Goal: Task Accomplishment & Management: Manage account settings

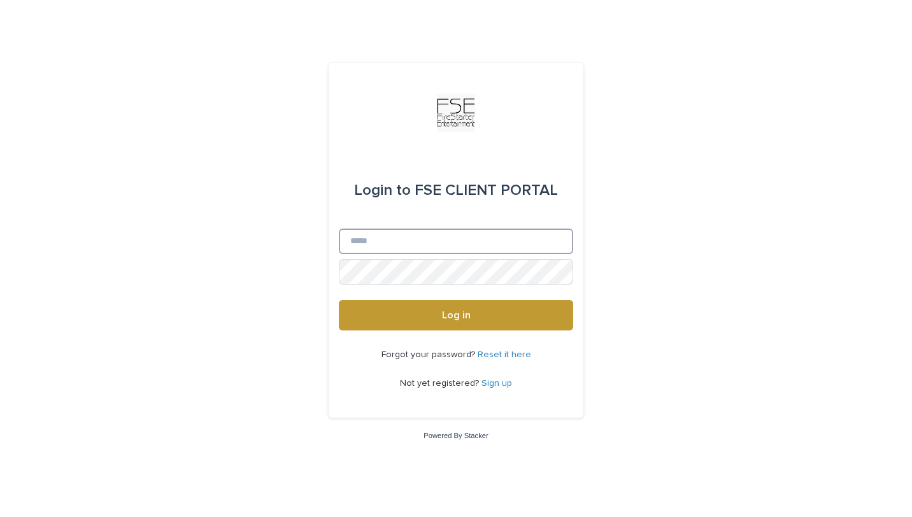
click at [422, 244] on input "Email" at bounding box center [456, 241] width 234 height 25
type input "**********"
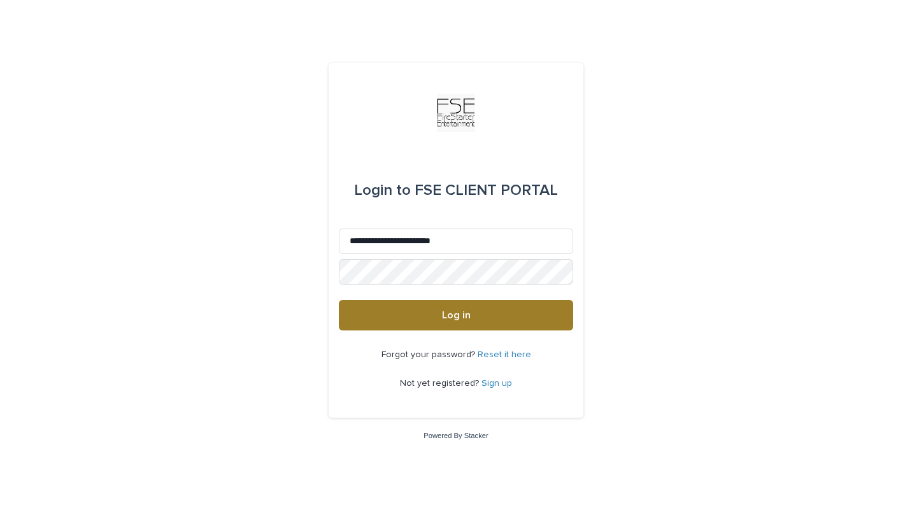
click at [473, 320] on button "Log in" at bounding box center [456, 315] width 234 height 31
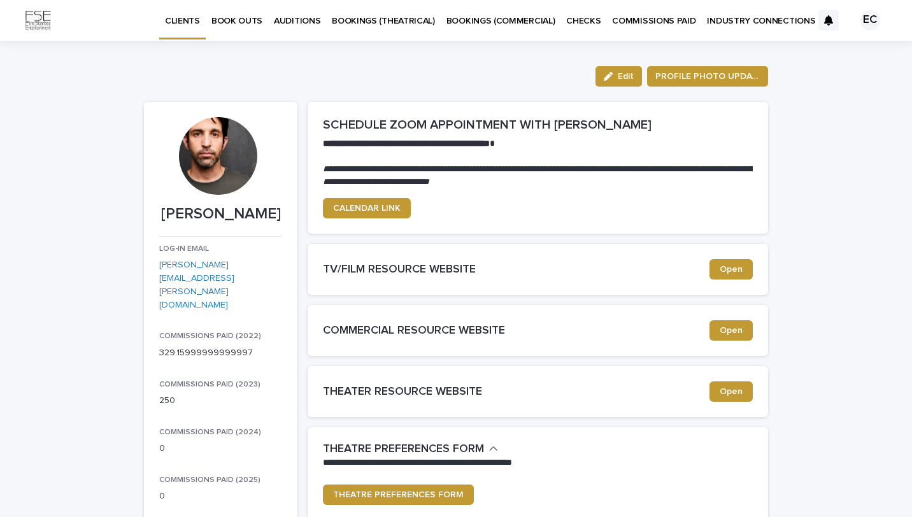
click at [643, 18] on p "COMMISSIONS PAID" at bounding box center [653, 13] width 83 height 27
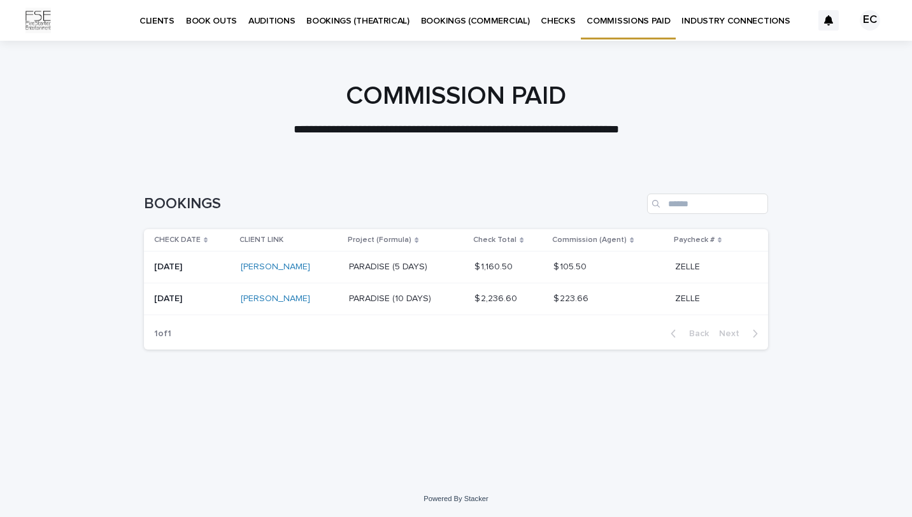
click at [549, 20] on p "CHECKS" at bounding box center [558, 13] width 34 height 27
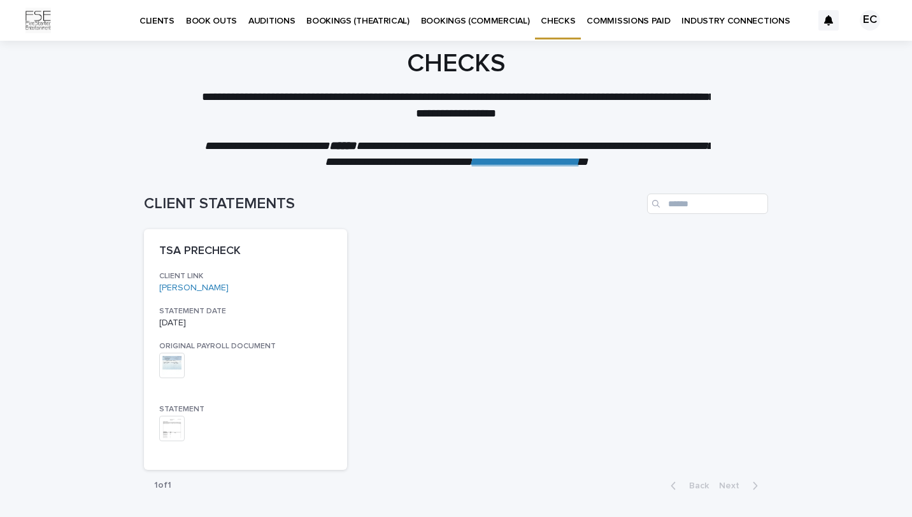
click at [457, 20] on p "BOOKINGS (COMMERCIAL)" at bounding box center [475, 13] width 109 height 27
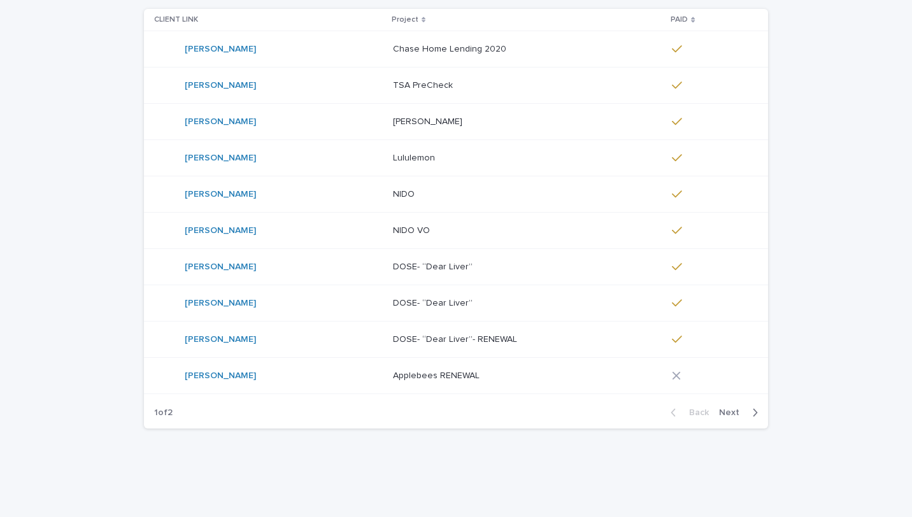
scroll to position [215, 0]
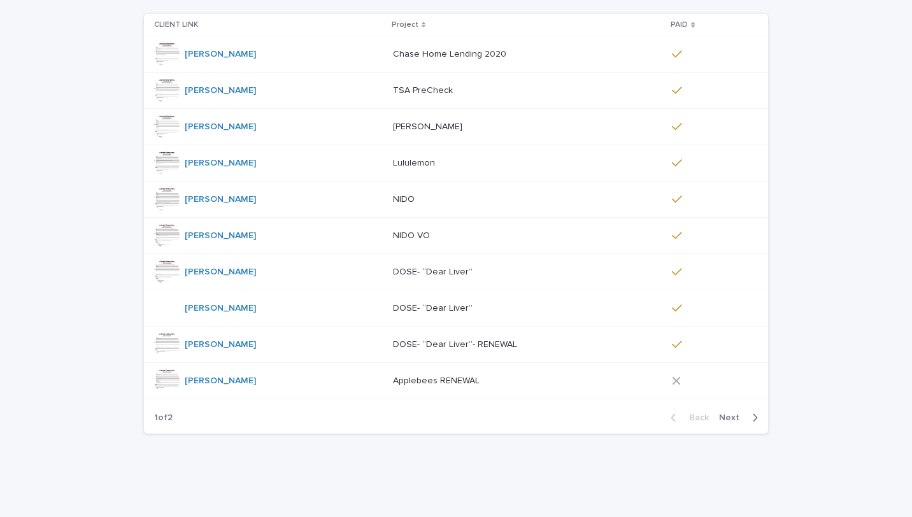
click at [393, 383] on p "Applebees RENEWAL" at bounding box center [437, 379] width 89 height 13
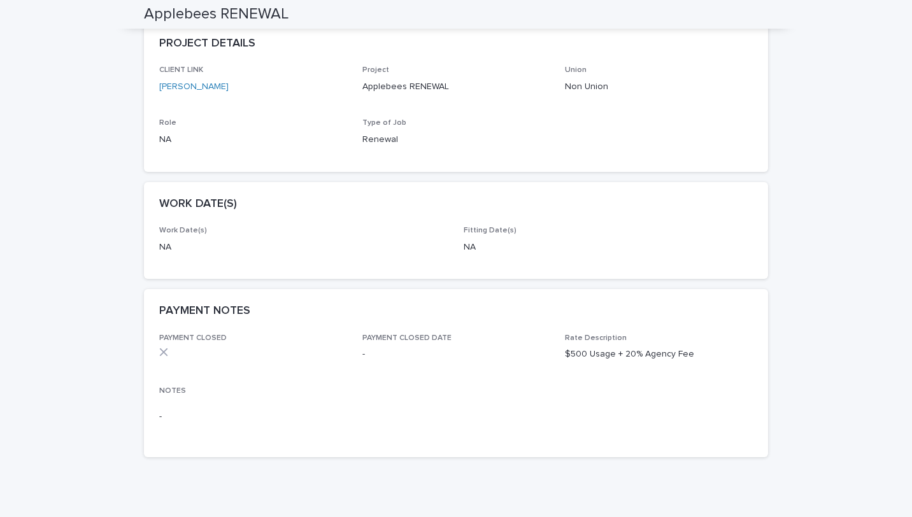
scroll to position [188, 0]
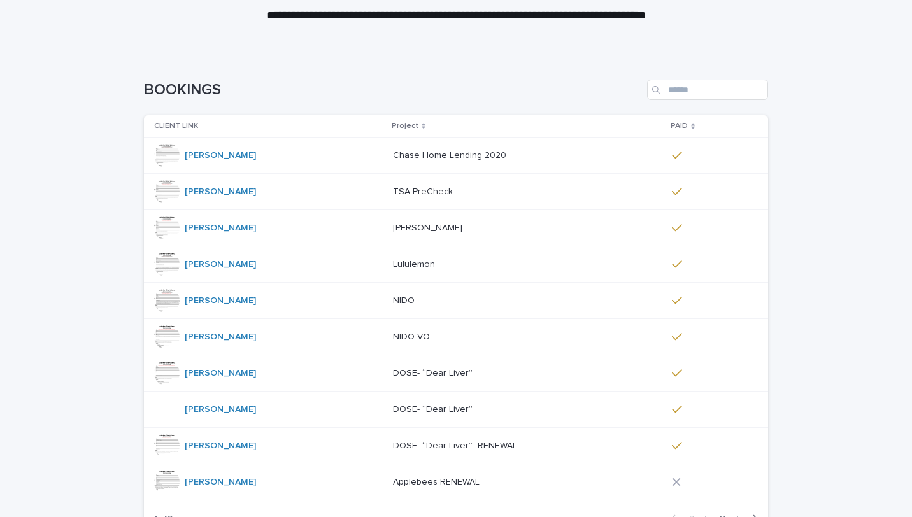
scroll to position [155, 0]
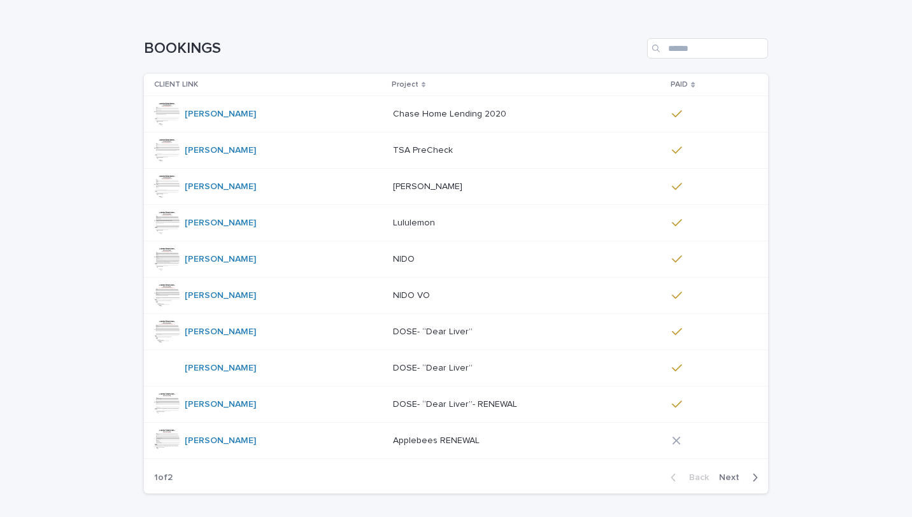
click at [414, 336] on p "DOSE- “Dear Liver”" at bounding box center [434, 330] width 82 height 13
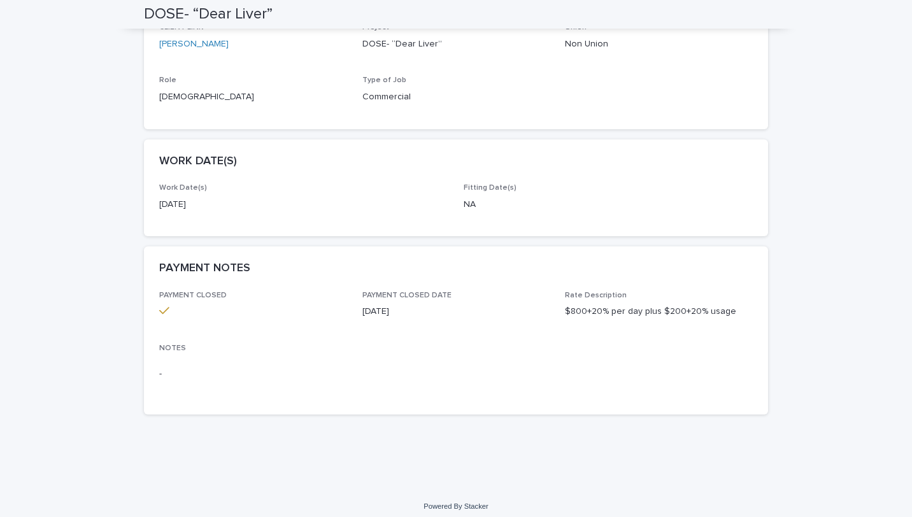
scroll to position [238, 0]
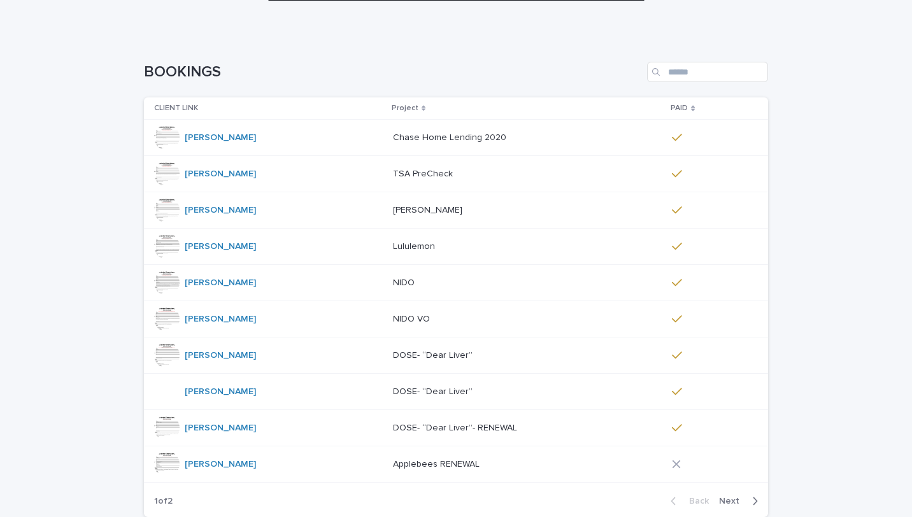
scroll to position [207, 0]
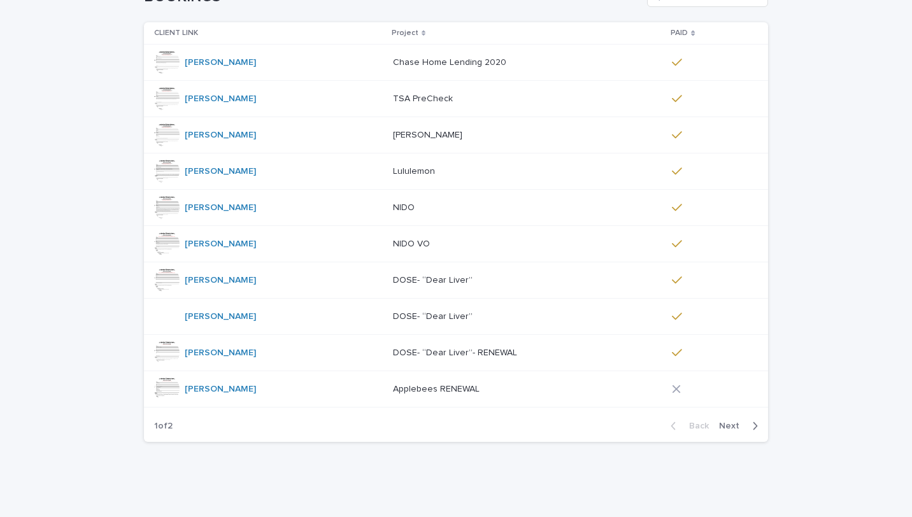
click at [413, 318] on p "DOSE- “Dear Liver”" at bounding box center [434, 315] width 82 height 13
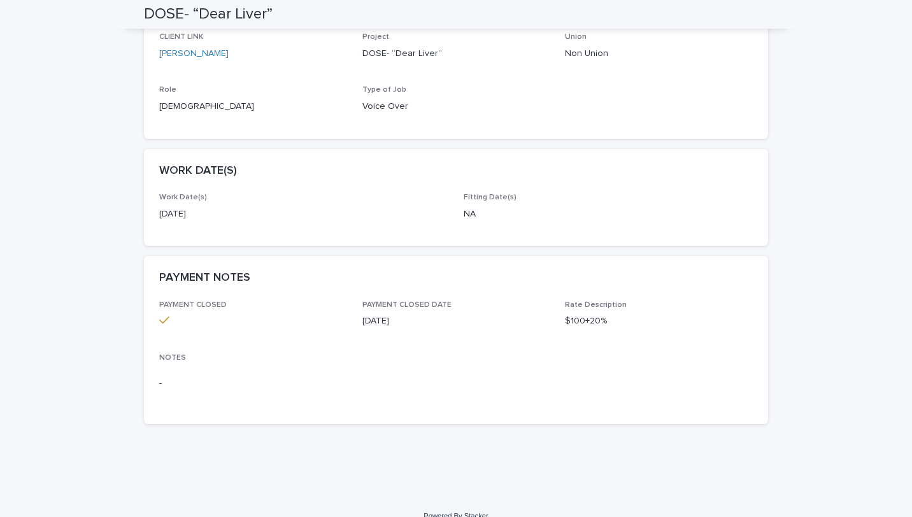
scroll to position [238, 0]
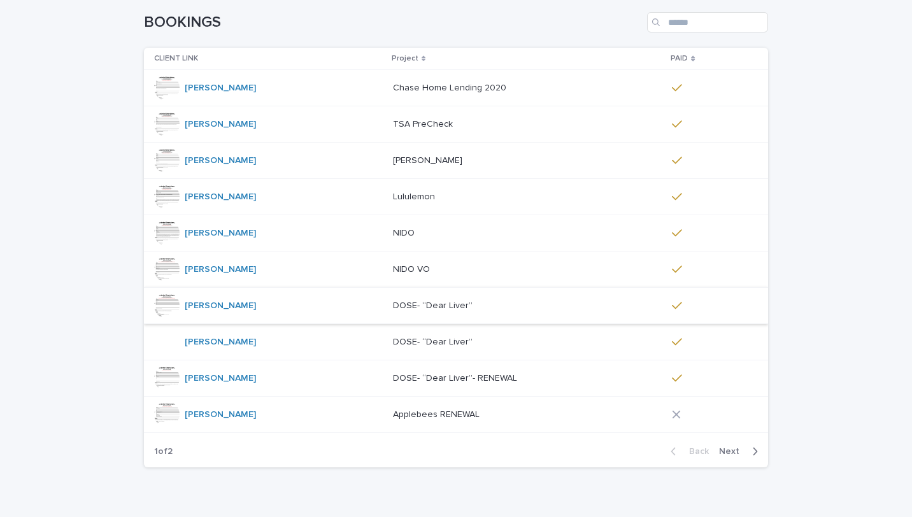
scroll to position [195, 0]
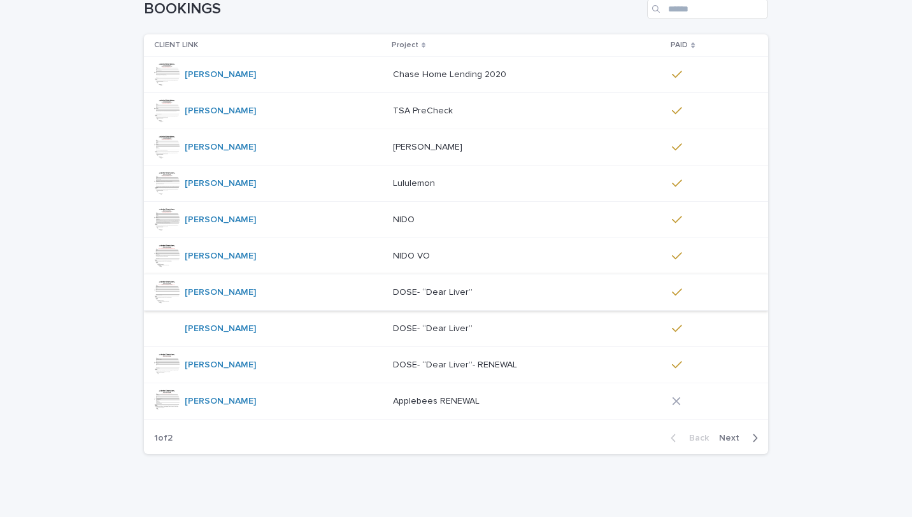
click at [316, 367] on div "[PERSON_NAME]" at bounding box center [268, 364] width 229 height 25
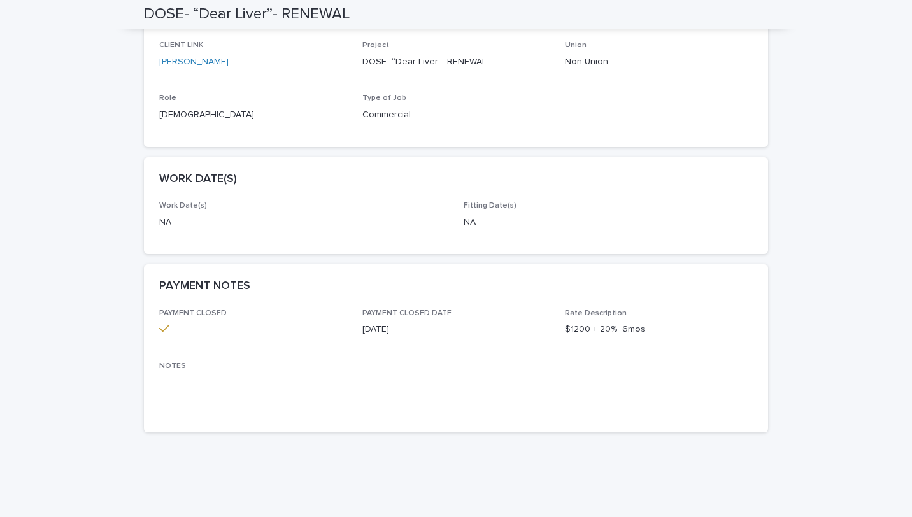
scroll to position [238, 0]
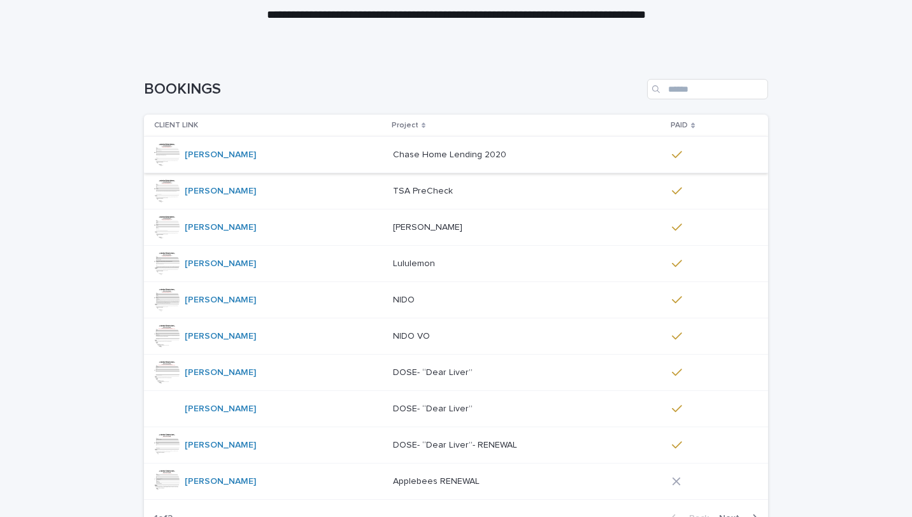
scroll to position [242, 0]
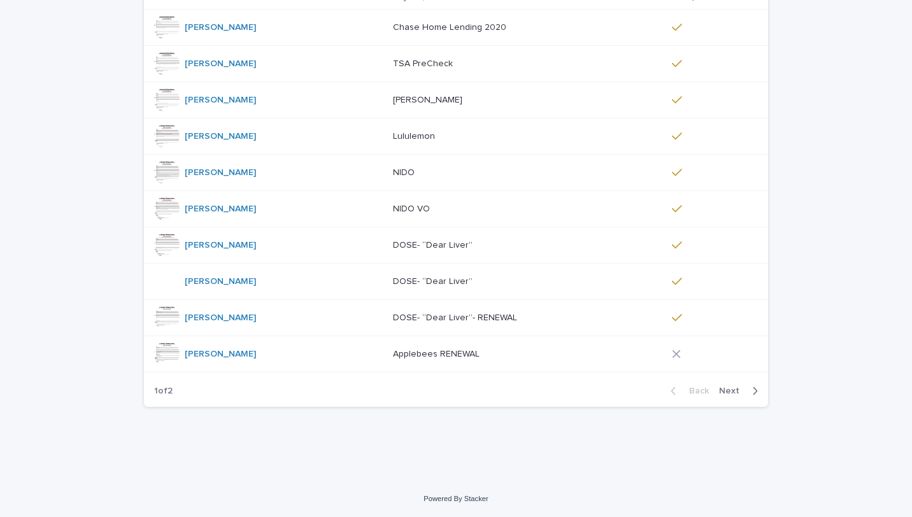
click at [408, 248] on p "DOSE- “Dear Liver”" at bounding box center [434, 244] width 82 height 13
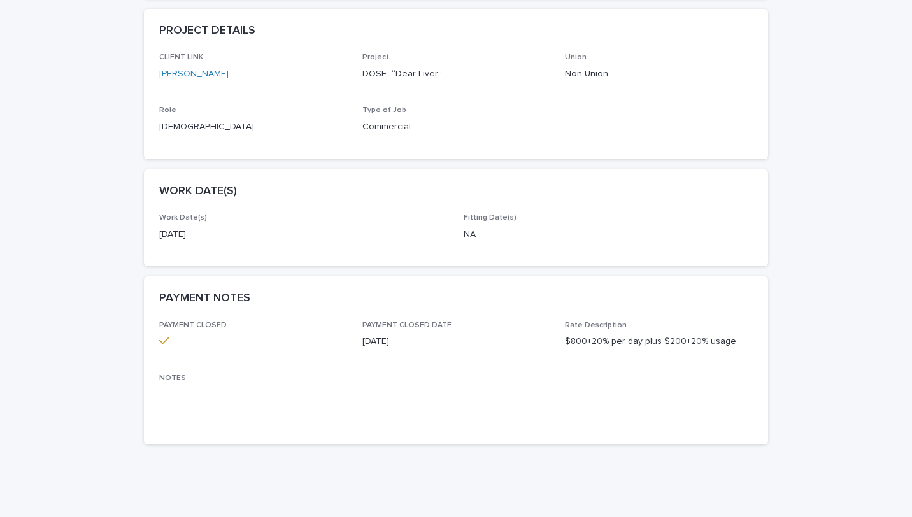
scroll to position [227, 0]
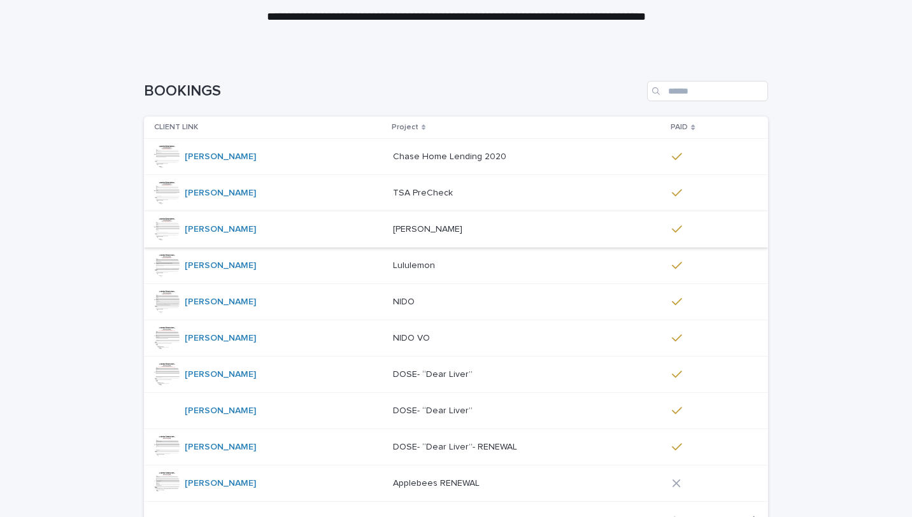
scroll to position [242, 0]
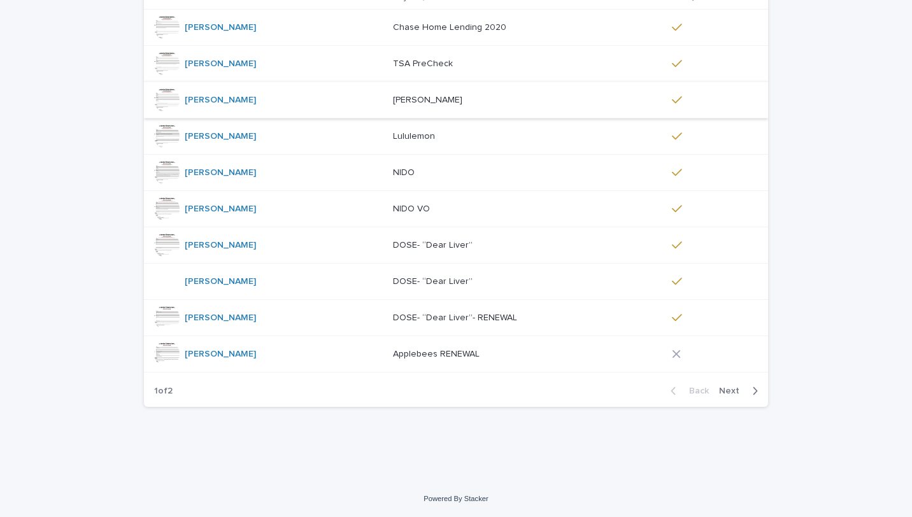
click at [397, 284] on p "DOSE- “Dear Liver”" at bounding box center [434, 280] width 82 height 13
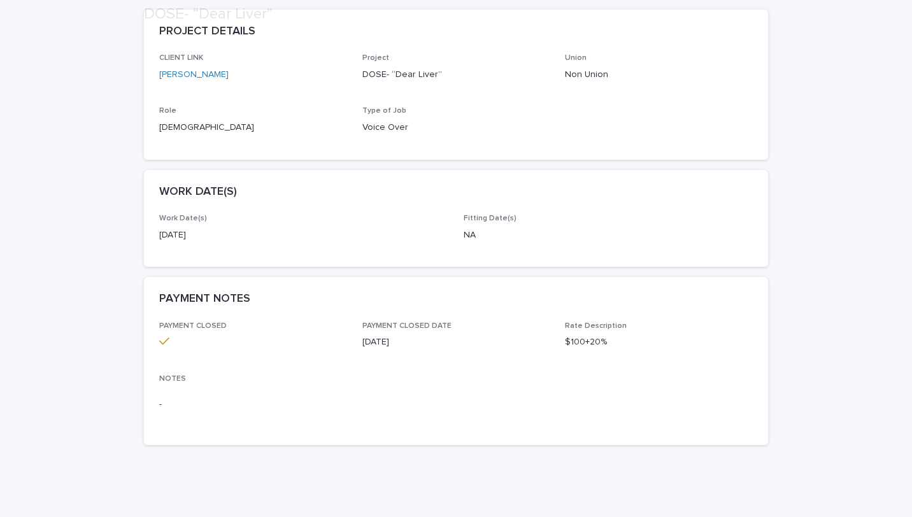
scroll to position [238, 0]
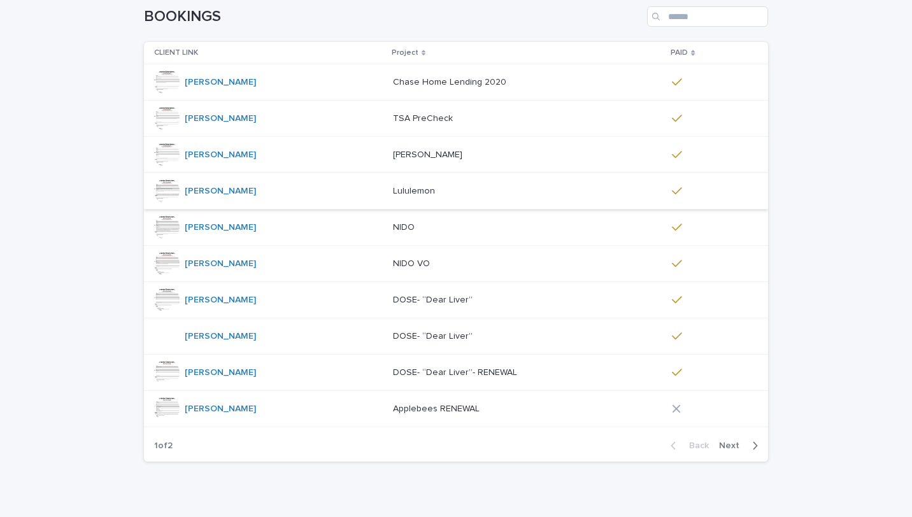
scroll to position [203, 0]
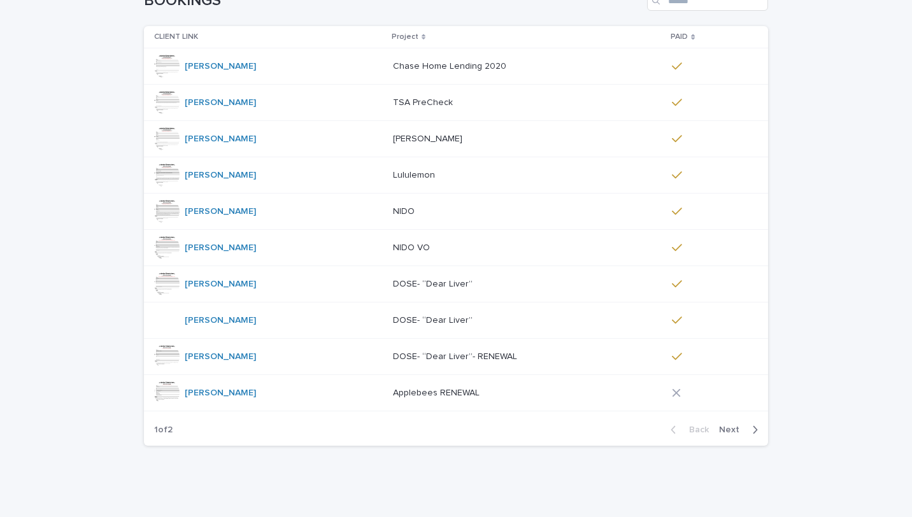
click at [408, 350] on p "DOSE- “Dear Liver”- RENEWAL" at bounding box center [456, 355] width 127 height 13
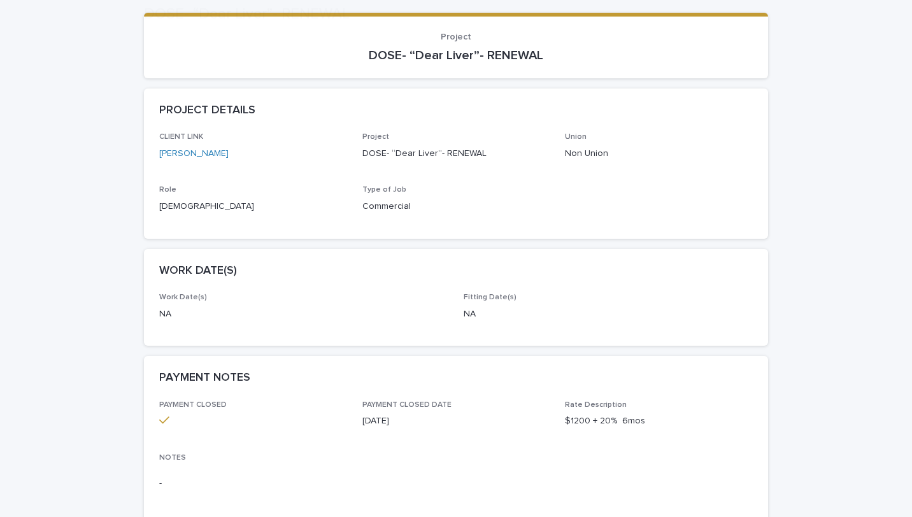
scroll to position [136, 0]
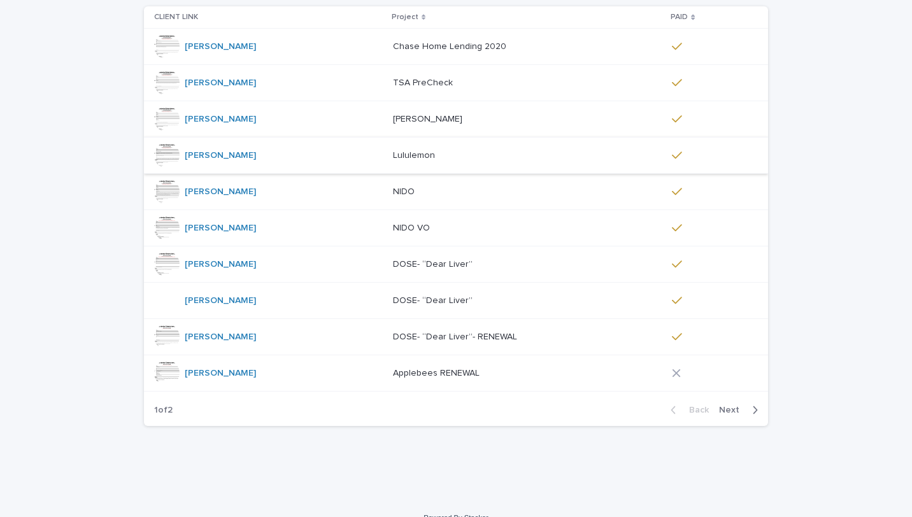
scroll to position [227, 0]
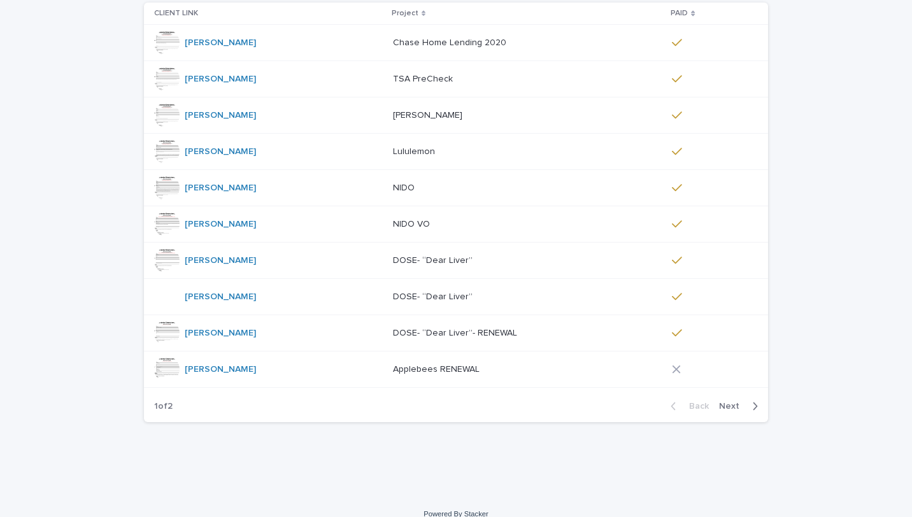
click at [273, 220] on div "[PERSON_NAME]" at bounding box center [268, 223] width 229 height 25
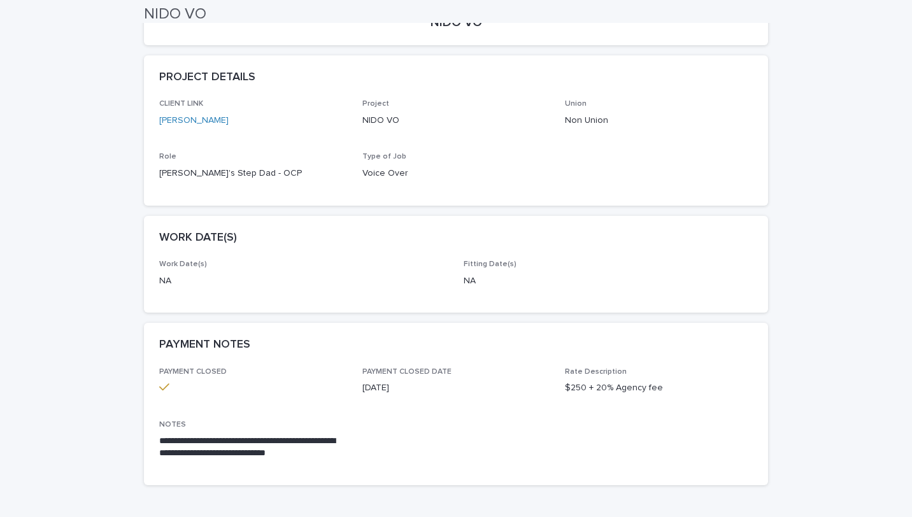
scroll to position [157, 0]
